Goal: Information Seeking & Learning: Learn about a topic

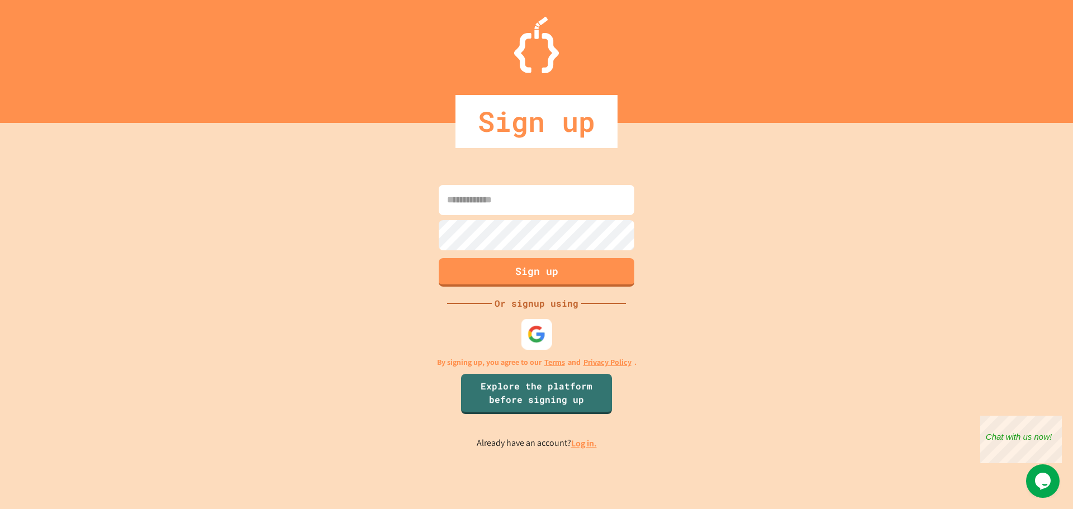
click at [536, 328] on img at bounding box center [536, 334] width 18 height 18
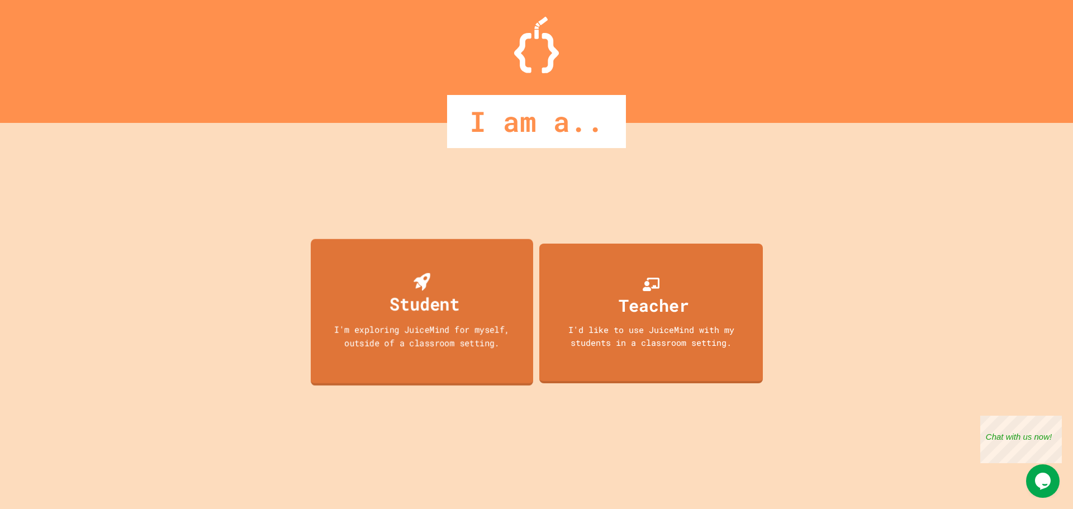
click at [466, 297] on div "Student I'm exploring JuiceMind for myself, outside of a classroom setting." at bounding box center [422, 312] width 222 height 147
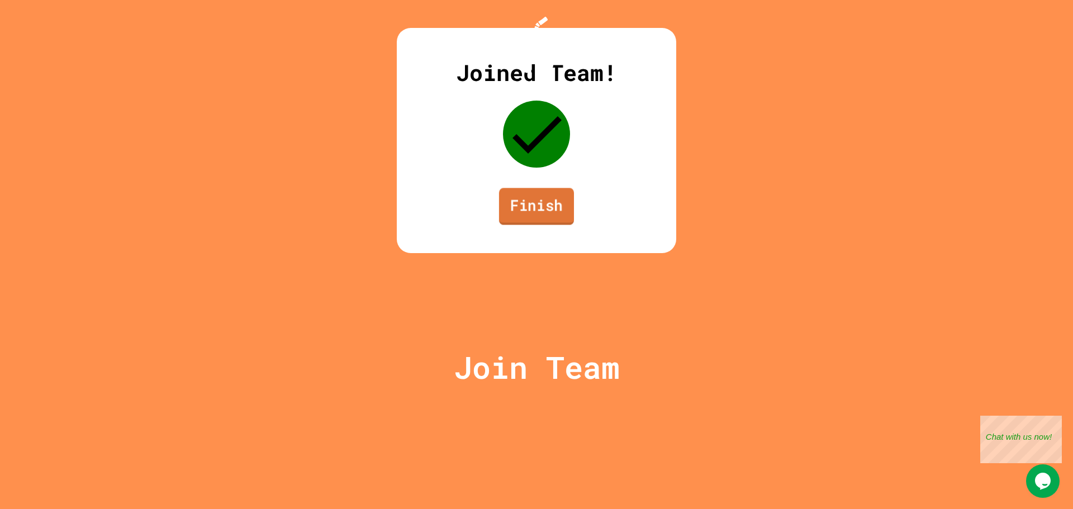
click at [520, 225] on link "Finish" at bounding box center [536, 206] width 75 height 37
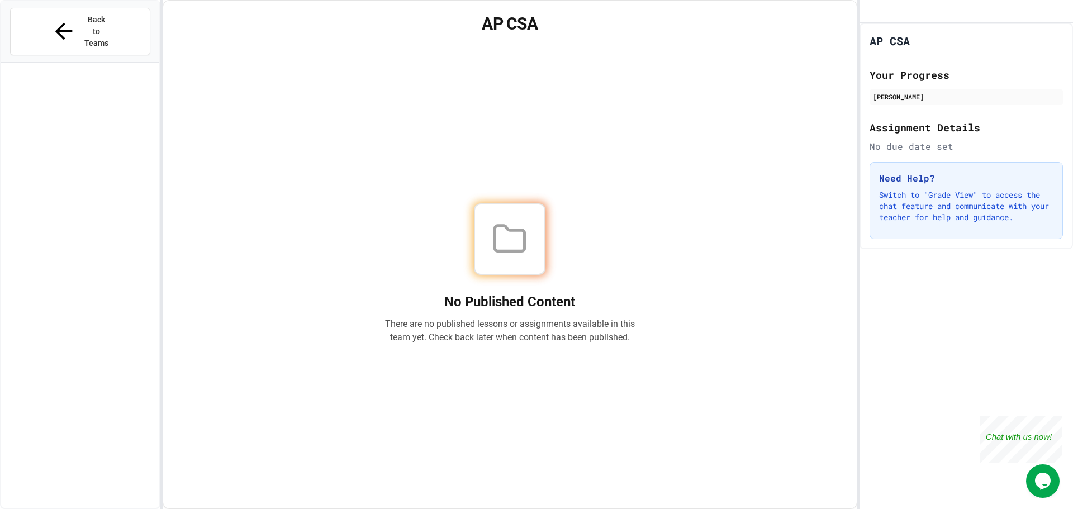
drag, startPoint x: 522, startPoint y: 239, endPoint x: 528, endPoint y: 229, distance: 11.8
click at [522, 240] on icon at bounding box center [510, 239] width 36 height 36
click at [936, 102] on div "[PERSON_NAME]" at bounding box center [966, 97] width 187 height 10
click at [798, 340] on div "No Published Content There are no published lessons or assignments available in…" at bounding box center [510, 273] width 667 height 443
click at [909, 340] on div "AP CSA Your Progress [PERSON_NAME] Assignment Details No due date set Need Help…" at bounding box center [965, 266] width 213 height 486
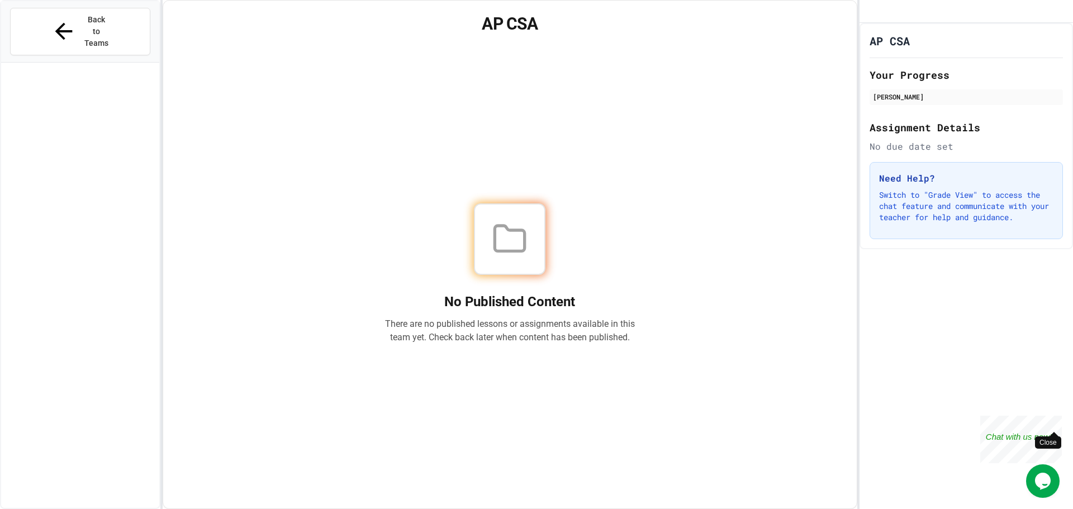
click at [1055, 419] on div "Close" at bounding box center [1053, 423] width 14 height 14
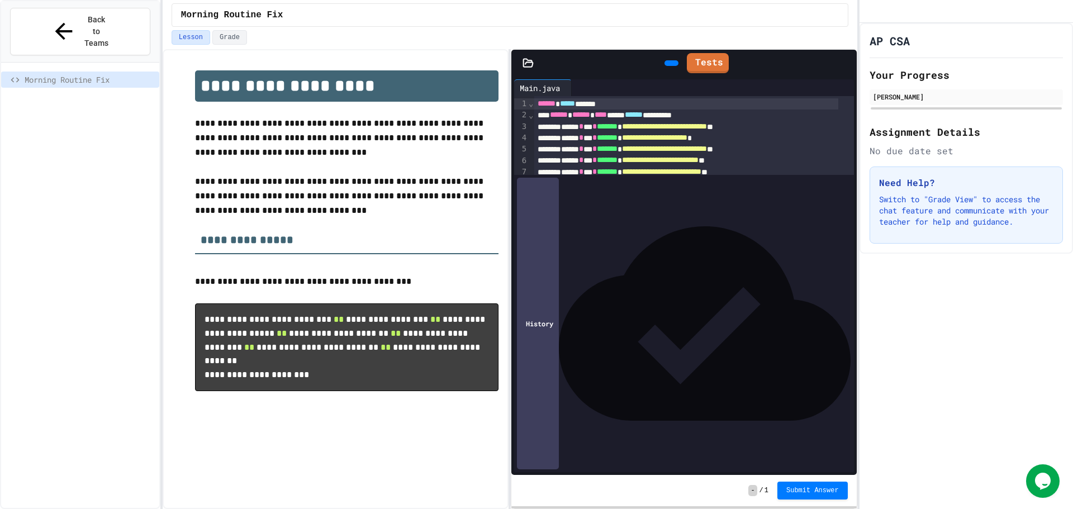
click at [757, 139] on div "**********" at bounding box center [686, 137] width 304 height 11
click at [711, 59] on link "Tests" at bounding box center [707, 62] width 42 height 21
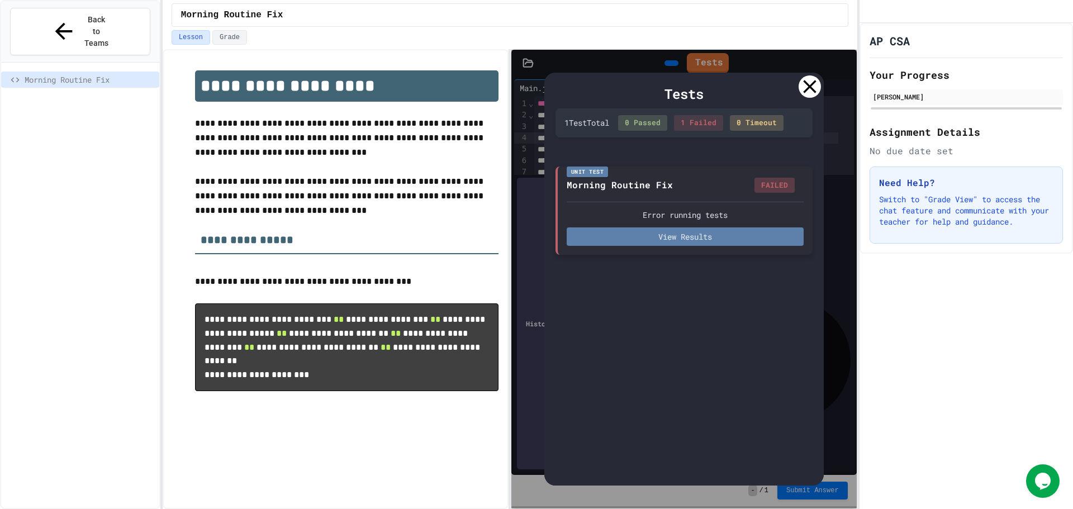
click at [672, 234] on button "View Results" at bounding box center [685, 236] width 237 height 18
click at [815, 80] on icon at bounding box center [809, 86] width 22 height 22
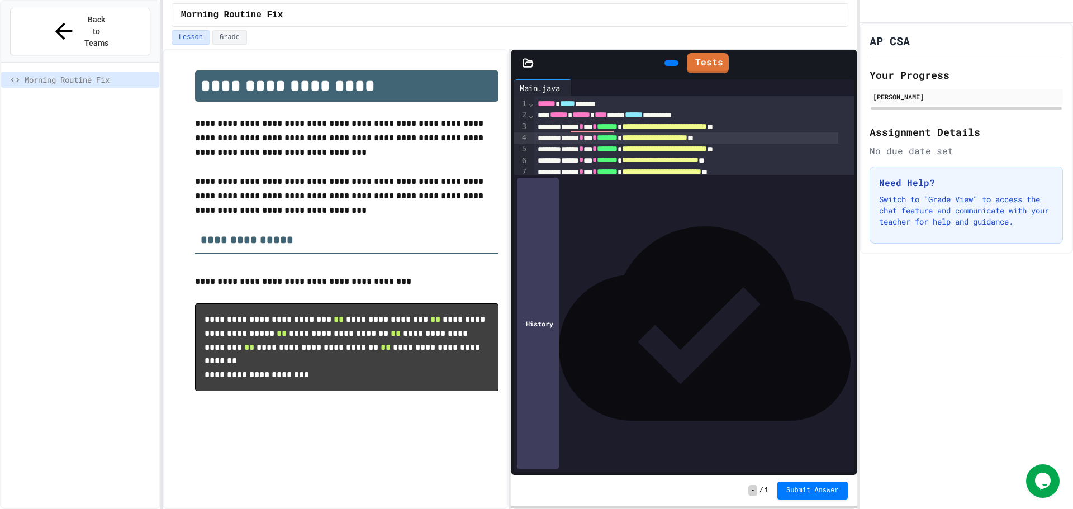
click at [640, 206] on span "*****" at bounding box center [631, 206] width 18 height 8
click at [754, 229] on div "*" at bounding box center [686, 227] width 304 height 11
click at [726, 61] on link "Tests" at bounding box center [707, 61] width 41 height 21
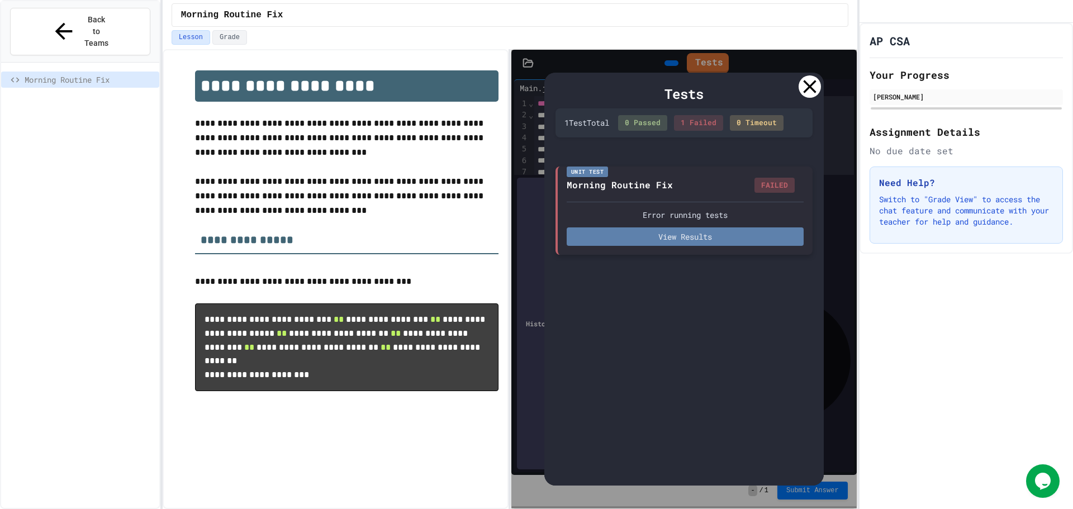
click at [697, 235] on button "View Results" at bounding box center [685, 236] width 237 height 18
click at [813, 93] on icon at bounding box center [809, 86] width 22 height 22
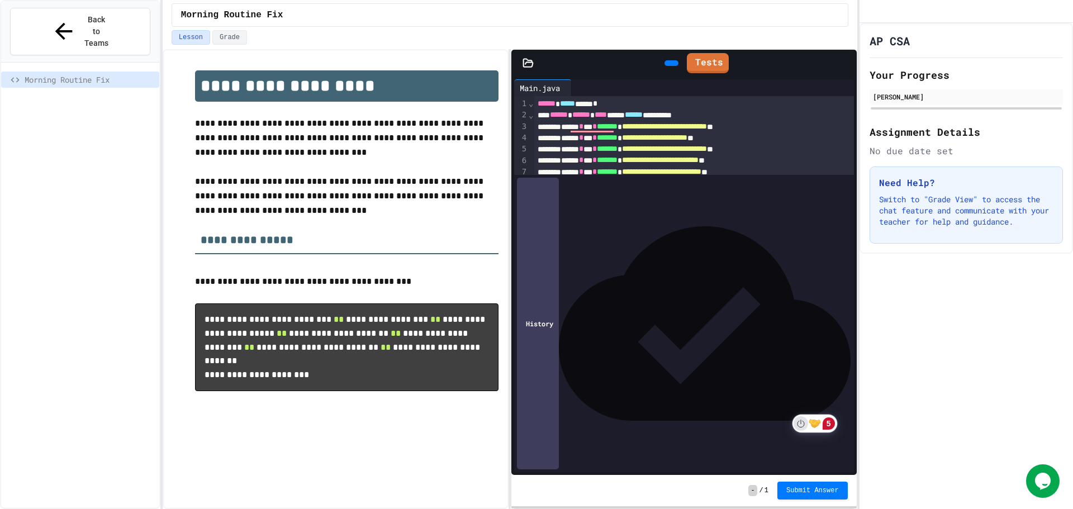
click at [797, 422] on icon "Turn off Grammarly on this website" at bounding box center [801, 424] width 8 height 8
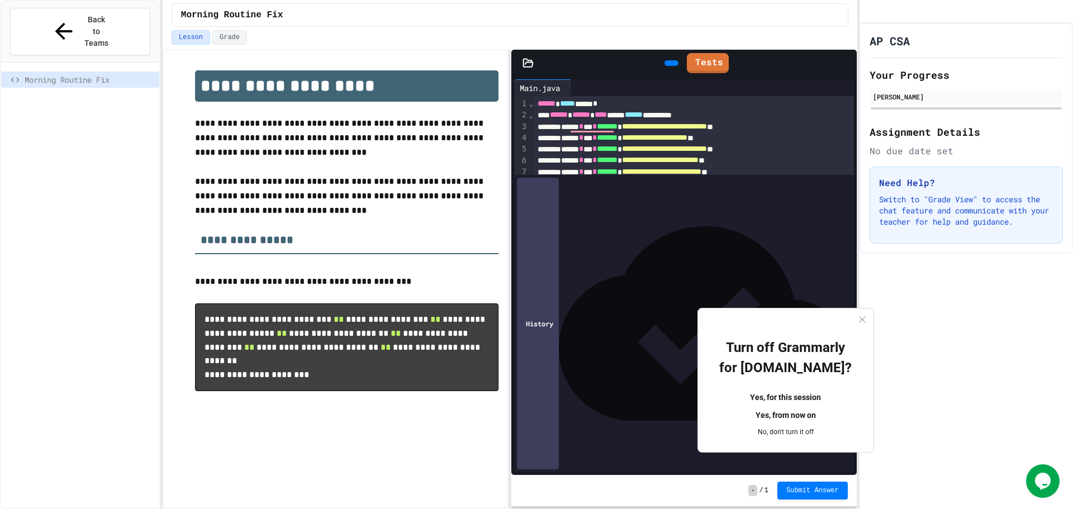
click at [771, 407] on button "Yes, from now on" at bounding box center [786, 416] width 140 height 18
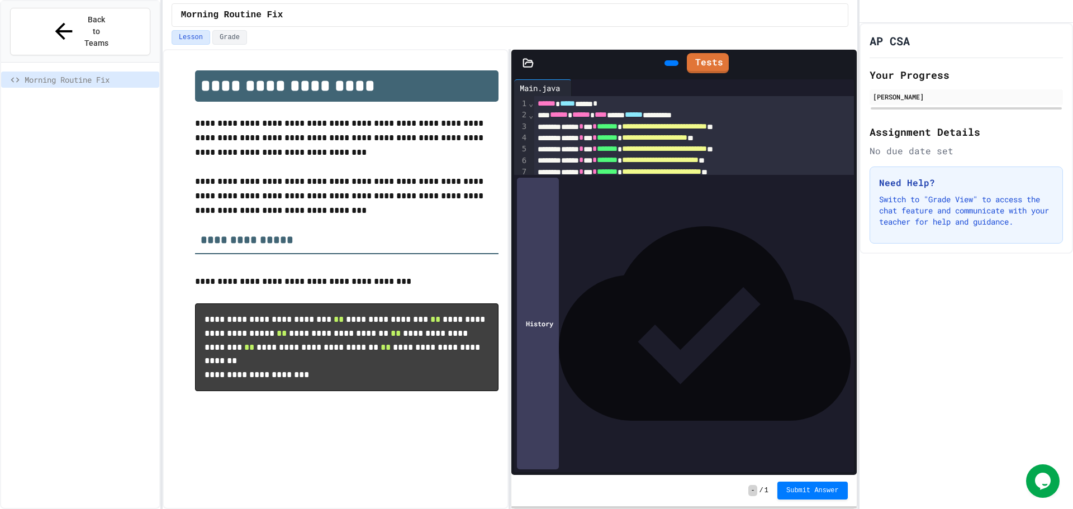
click at [574, 127] on div "**********" at bounding box center [686, 126] width 304 height 11
click at [574, 173] on div "**********" at bounding box center [686, 172] width 304 height 11
click at [692, 61] on icon at bounding box center [692, 61] width 0 height 0
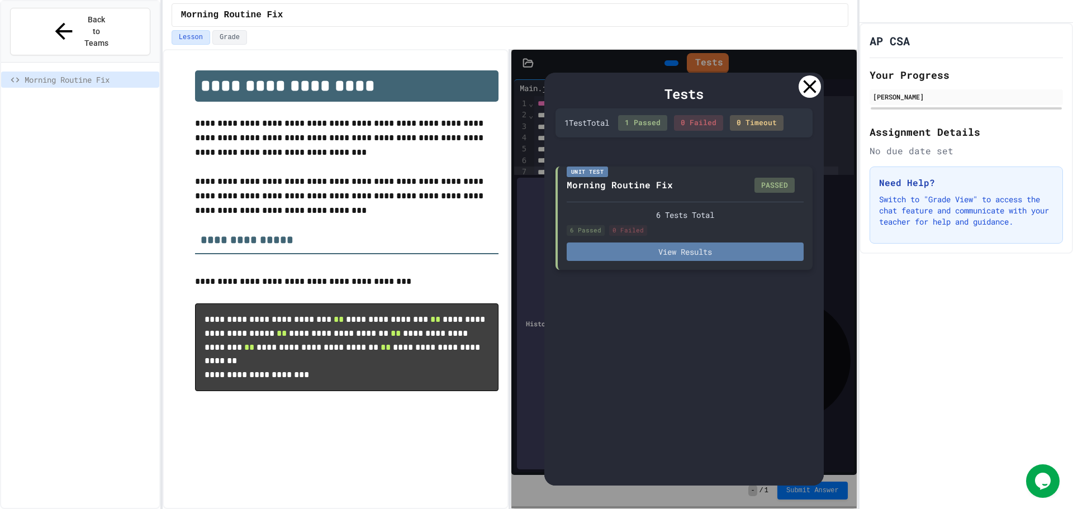
click at [690, 250] on button "View Results" at bounding box center [685, 251] width 237 height 18
click at [798, 84] on div "Tests" at bounding box center [683, 94] width 257 height 20
click at [818, 92] on div at bounding box center [809, 86] width 22 height 22
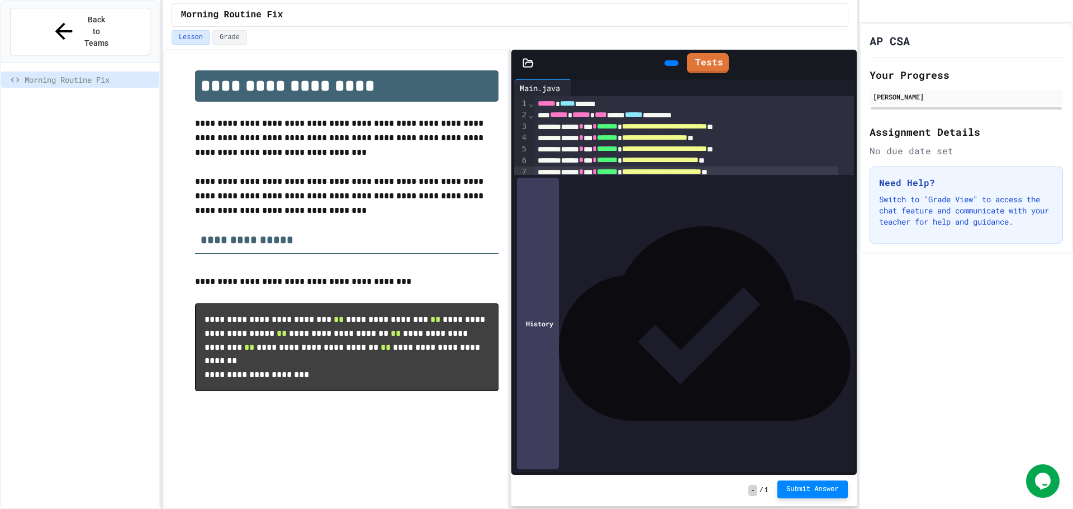
click at [803, 484] on button "Submit Answer" at bounding box center [812, 490] width 70 height 18
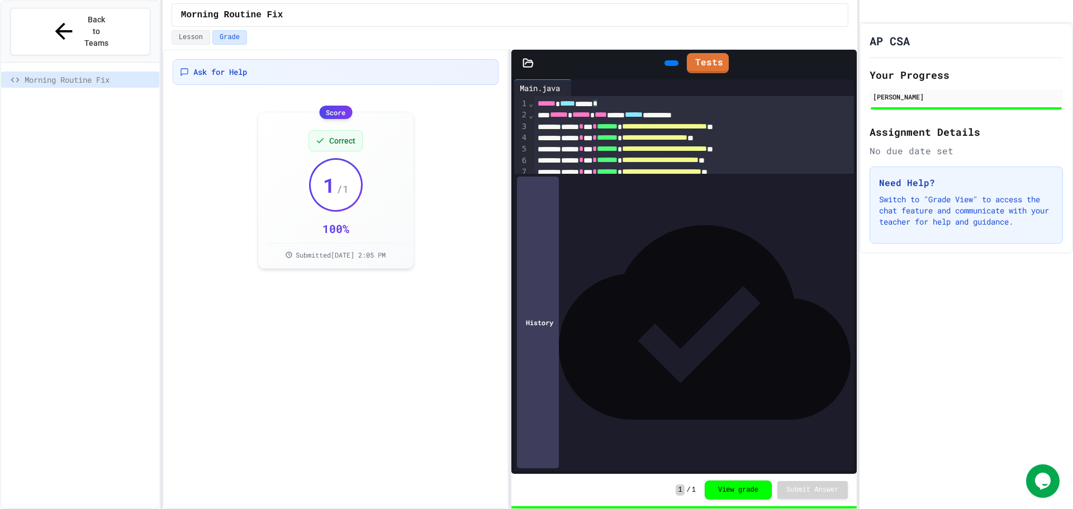
click at [756, 236] on div "**********" at bounding box center [694, 166] width 320 height 140
click at [667, 60] on div at bounding box center [671, 63] width 14 height 6
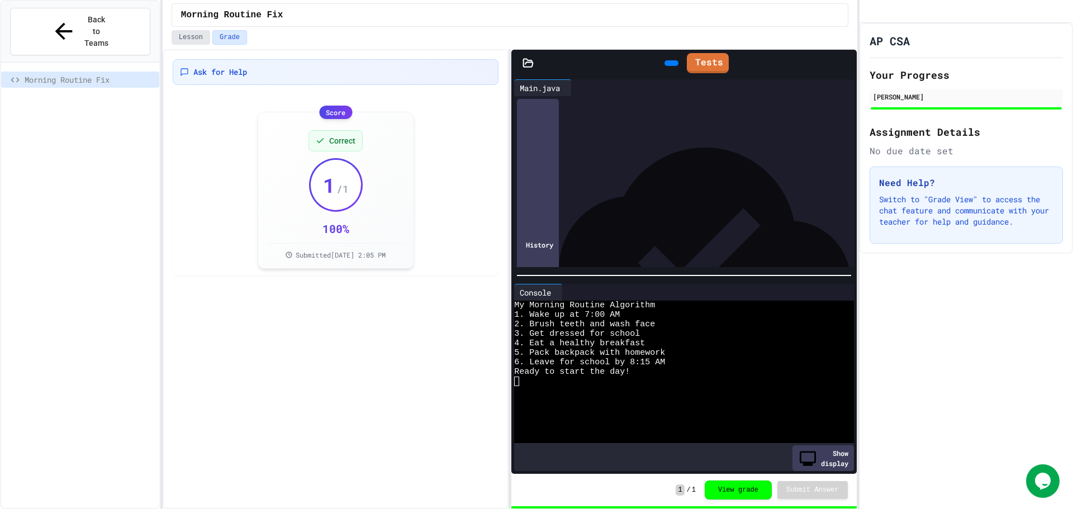
click at [186, 40] on button "Lesson" at bounding box center [191, 37] width 39 height 15
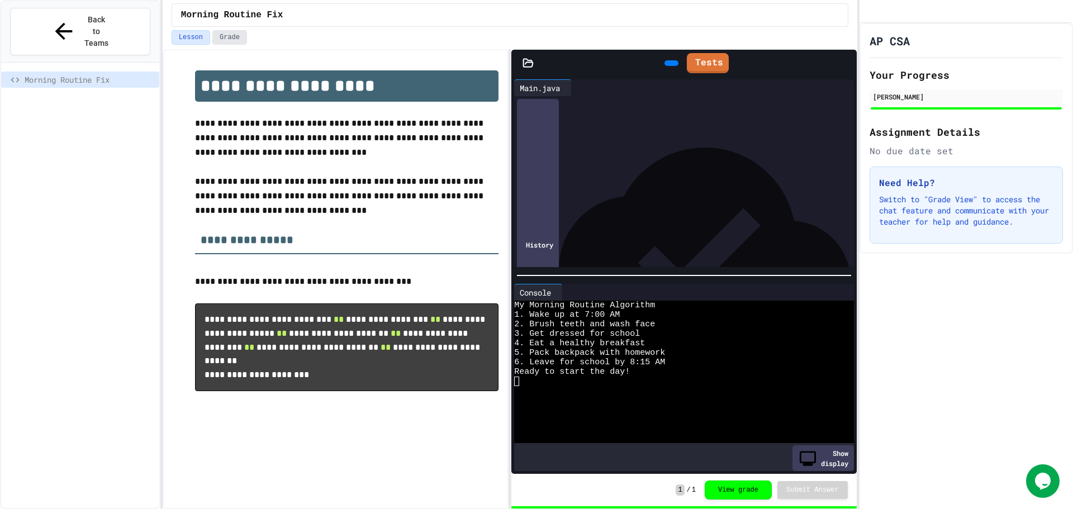
click at [224, 35] on button "Grade" at bounding box center [229, 37] width 35 height 15
